Goal: Purchase product/service

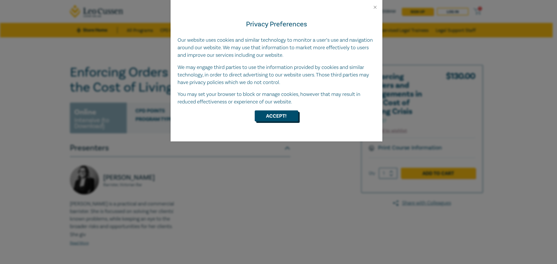
click at [270, 117] on button "Accept!" at bounding box center [277, 116] width 44 height 11
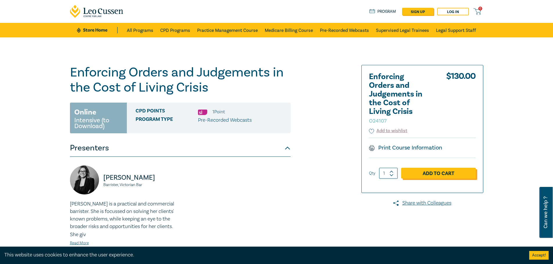
click at [429, 172] on link "Add to Cart" at bounding box center [438, 173] width 75 height 11
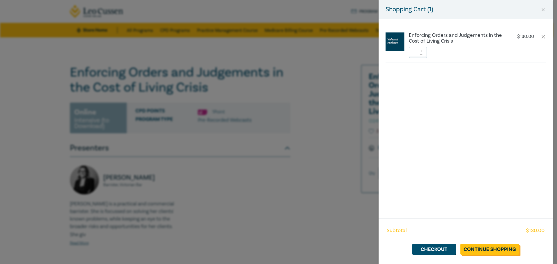
click at [493, 250] on link "Continue Shopping" at bounding box center [490, 249] width 59 height 11
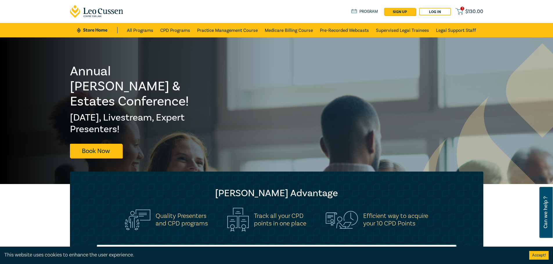
click at [460, 9] on icon at bounding box center [458, 11] width 7 height 7
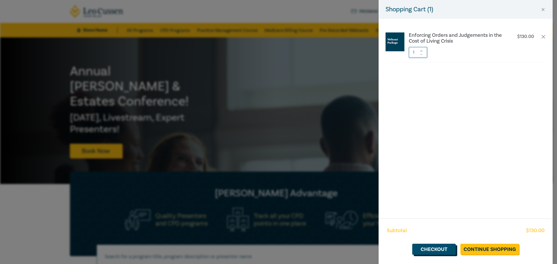
click at [443, 248] on link "Checkout" at bounding box center [435, 249] width 44 height 11
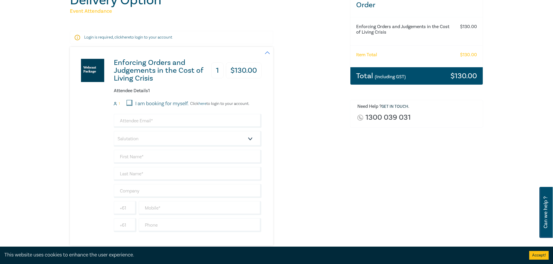
scroll to position [87, 0]
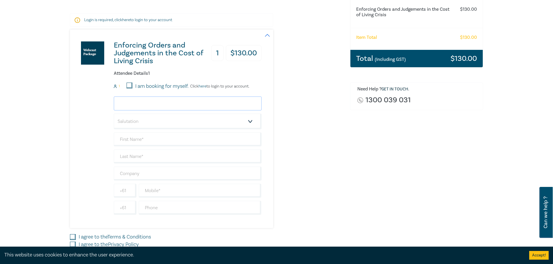
click at [141, 100] on input "email" at bounding box center [188, 104] width 148 height 14
type input "[EMAIL_ADDRESS][DOMAIN_NAME]"
select select "Ms."
type input "[PERSON_NAME]"
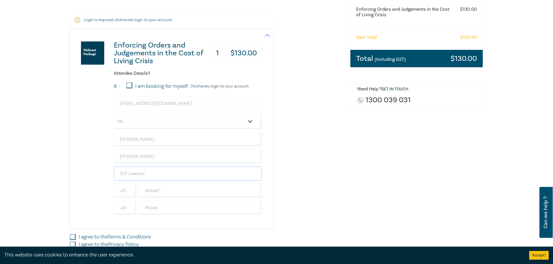
type input "SLF Lawyers"
type input "0416 717 749"
type input "39602450"
click at [148, 192] on input "0416 717 749" at bounding box center [200, 191] width 123 height 14
type input "416 717 749"
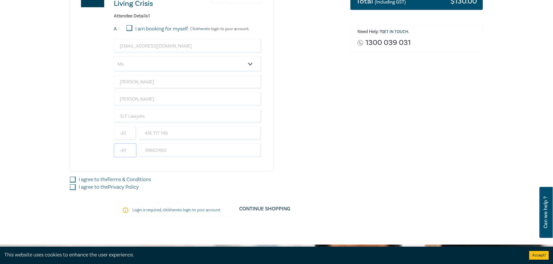
scroll to position [145, 0]
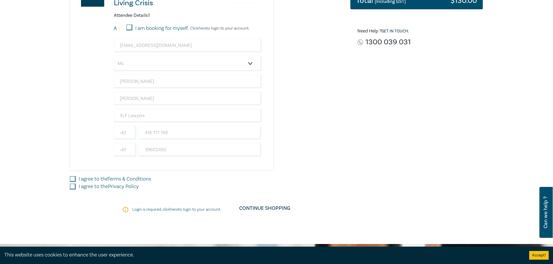
click at [74, 180] on input "I agree to the Terms & Conditions" at bounding box center [73, 179] width 6 height 6
checkbox input "true"
click at [74, 186] on input "I agree to the Privacy Policy" at bounding box center [73, 187] width 6 height 6
checkbox input "true"
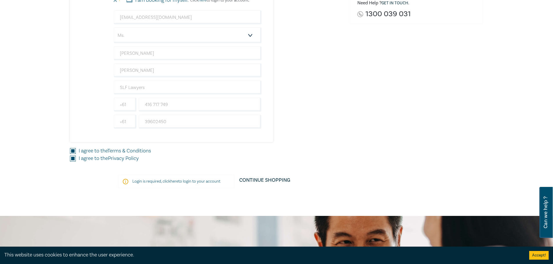
scroll to position [174, 0]
click at [182, 182] on p "Login is required, click here to login to your account" at bounding box center [176, 181] width 88 height 6
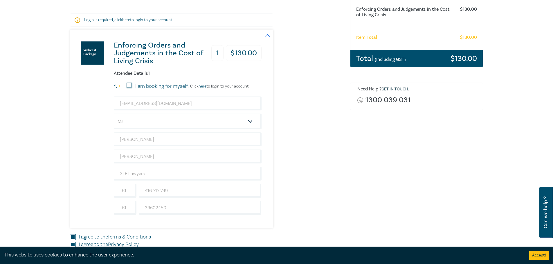
scroll to position [0, 0]
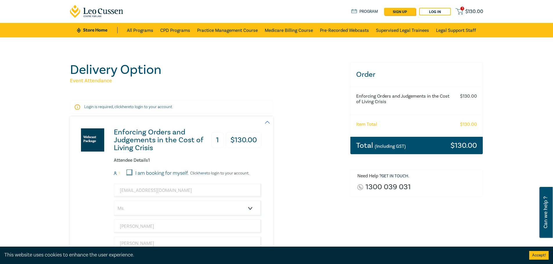
click at [128, 106] on link "here" at bounding box center [126, 107] width 8 height 5
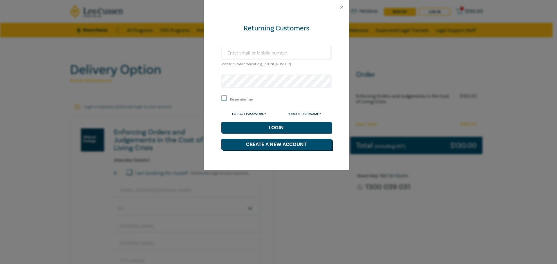
click at [280, 145] on button "Create a New Account" at bounding box center [276, 144] width 110 height 11
select select "AU"
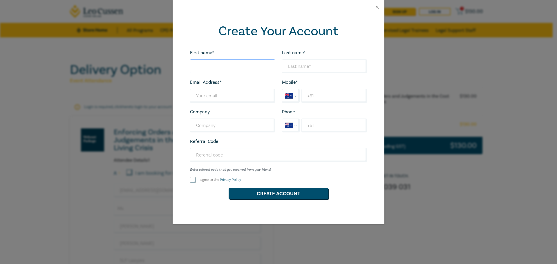
click at [206, 66] on input "First name*" at bounding box center [232, 67] width 85 height 14
type input "[PERSON_NAME]"
type input "[EMAIL_ADDRESS][DOMAIN_NAME]"
type input "[PHONE_NUMBER]"
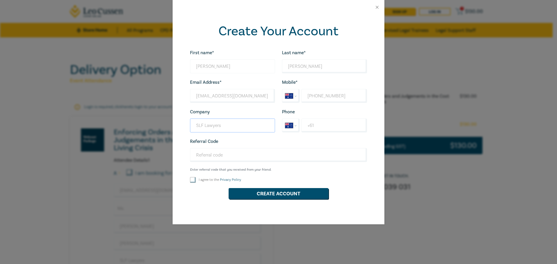
type input "SLF Lawyers"
type input "[PHONE_NUMBER]"
click at [192, 180] on input "I agree to the Privacy Policy" at bounding box center [193, 180] width 6 height 6
checkbox input "true"
click at [280, 196] on button "Create Account" at bounding box center [279, 193] width 100 height 11
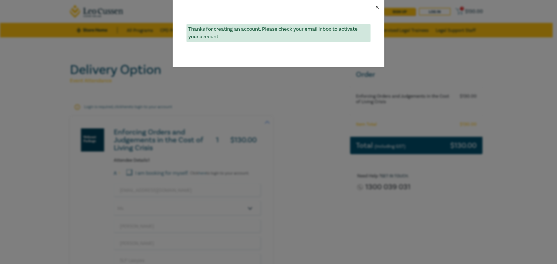
click at [378, 8] on button "Close" at bounding box center [377, 7] width 5 height 5
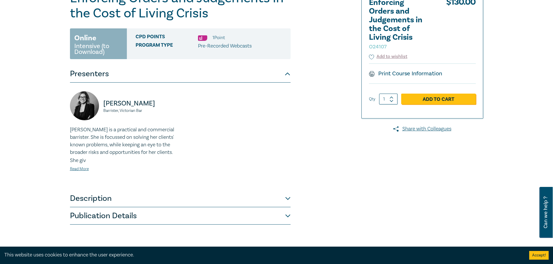
scroll to position [29, 0]
